Goal: Task Accomplishment & Management: Complete application form

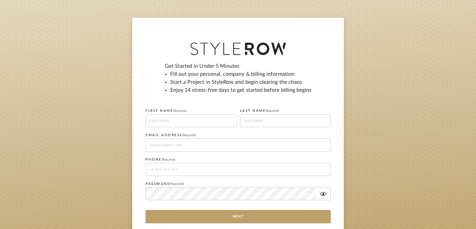
scroll to position [37, 0]
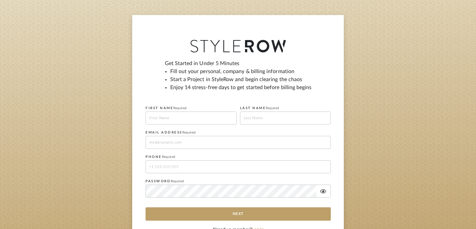
click at [182, 118] on input at bounding box center [191, 118] width 91 height 13
type input "DANIEL"
click at [259, 116] on input at bounding box center [285, 118] width 91 height 13
type input "DEHLEH"
click at [198, 136] on input at bounding box center [238, 142] width 185 height 13
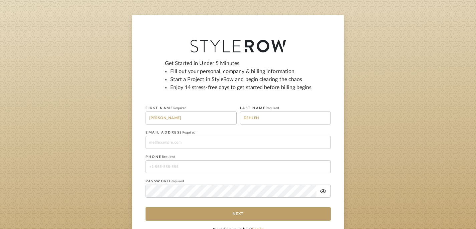
type input "daniel@useunhook.com"
click at [188, 168] on input "tel" at bounding box center [238, 166] width 185 height 13
type input "+1888-913-2705"
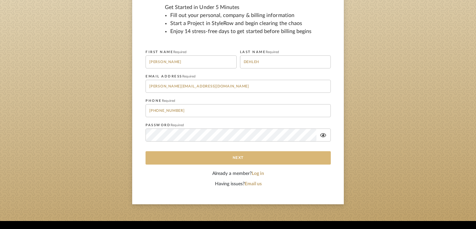
scroll to position [119, 0]
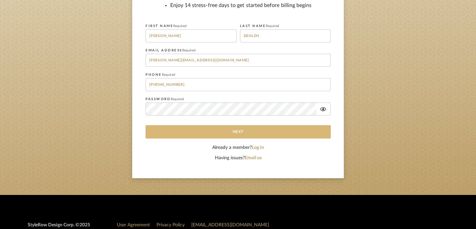
click at [238, 135] on button "Next" at bounding box center [238, 131] width 185 height 13
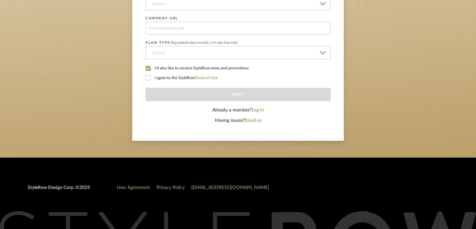
scroll to position [178, 0]
